Goal: Task Accomplishment & Management: Manage account settings

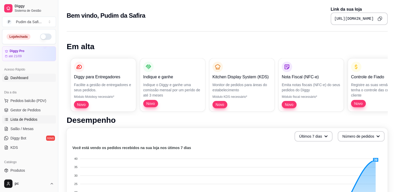
click at [36, 120] on span "Lista de Pedidos" at bounding box center [23, 119] width 27 height 5
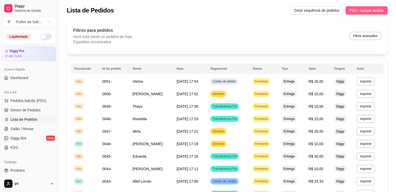
click at [369, 10] on span "PDV - Lançar pedido" at bounding box center [367, 11] width 34 height 6
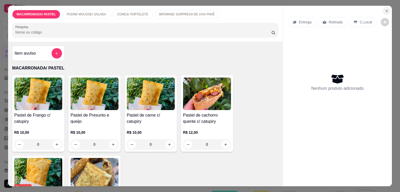
click at [385, 9] on icon "Close" at bounding box center [387, 11] width 4 height 4
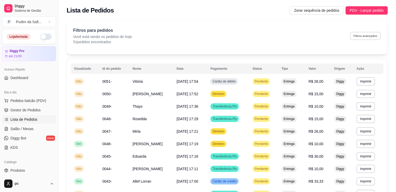
click at [373, 35] on button "Filtros avançados" at bounding box center [365, 36] width 31 height 8
select select "0"
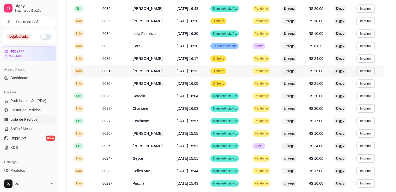
scroll to position [296, 0]
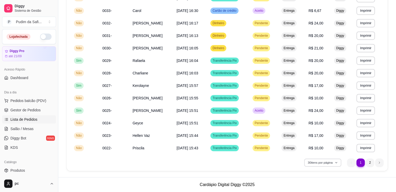
click at [332, 164] on button "30 itens por página" at bounding box center [322, 163] width 37 height 8
click at [364, 75] on button "Imprimir" at bounding box center [366, 73] width 19 height 8
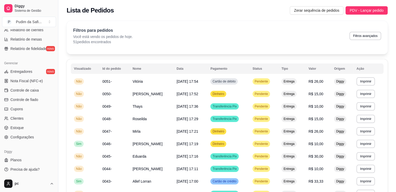
scroll to position [156, 0]
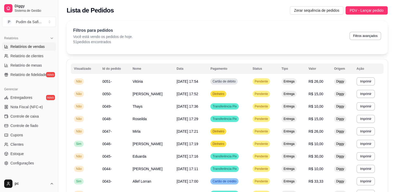
click at [46, 47] on link "Relatórios de vendas" at bounding box center [29, 46] width 54 height 8
select select "ALL"
select select "0"
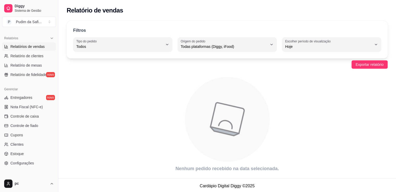
scroll to position [1, 0]
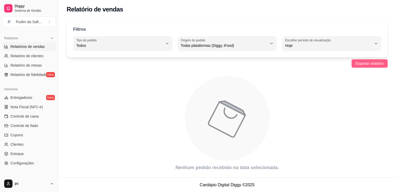
click at [380, 65] on span "Exportar relatório" at bounding box center [370, 64] width 28 height 6
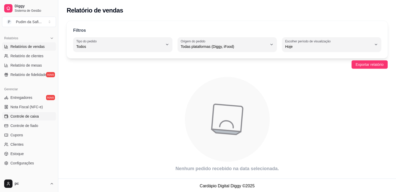
scroll to position [78, 0]
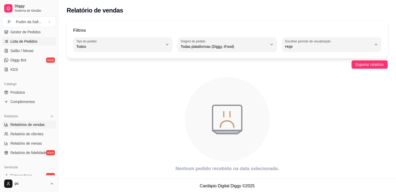
click at [31, 41] on span "Lista de Pedidos" at bounding box center [23, 41] width 27 height 5
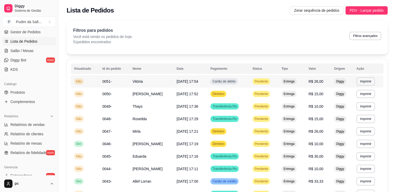
click at [327, 82] on td "R$ 26,00" at bounding box center [319, 81] width 26 height 13
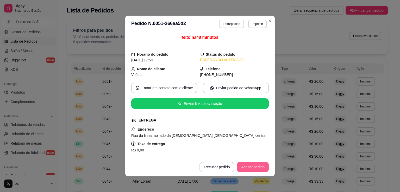
click at [244, 163] on button "Aceitar pedido" at bounding box center [253, 167] width 32 height 10
click at [244, 163] on div "Recusar pedido Aceitar pedido" at bounding box center [227, 167] width 84 height 10
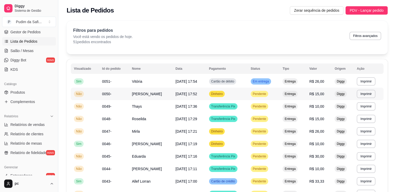
click at [263, 93] on span "Pendente" at bounding box center [259, 94] width 15 height 4
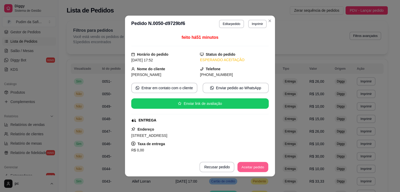
click at [241, 168] on button "Aceitar pedido" at bounding box center [253, 167] width 31 height 10
click at [233, 167] on button "Mover para preparo" at bounding box center [249, 167] width 40 height 10
click at [246, 165] on button "Mover para entrega" at bounding box center [248, 167] width 39 height 10
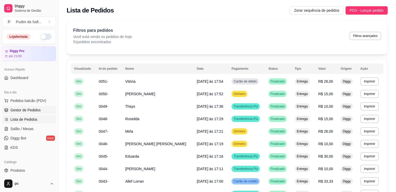
click at [35, 112] on span "Gestor de Pedidos" at bounding box center [25, 110] width 30 height 5
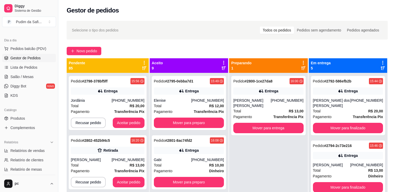
scroll to position [78, 0]
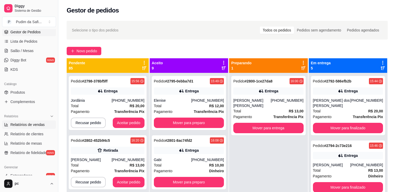
click at [47, 125] on link "Relatórios de vendas" at bounding box center [29, 125] width 54 height 8
select select "ALL"
select select "0"
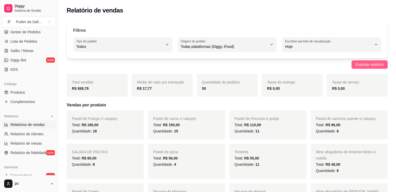
click at [382, 65] on span "Exportar relatório" at bounding box center [370, 65] width 28 height 6
